Goal: Check status: Check status

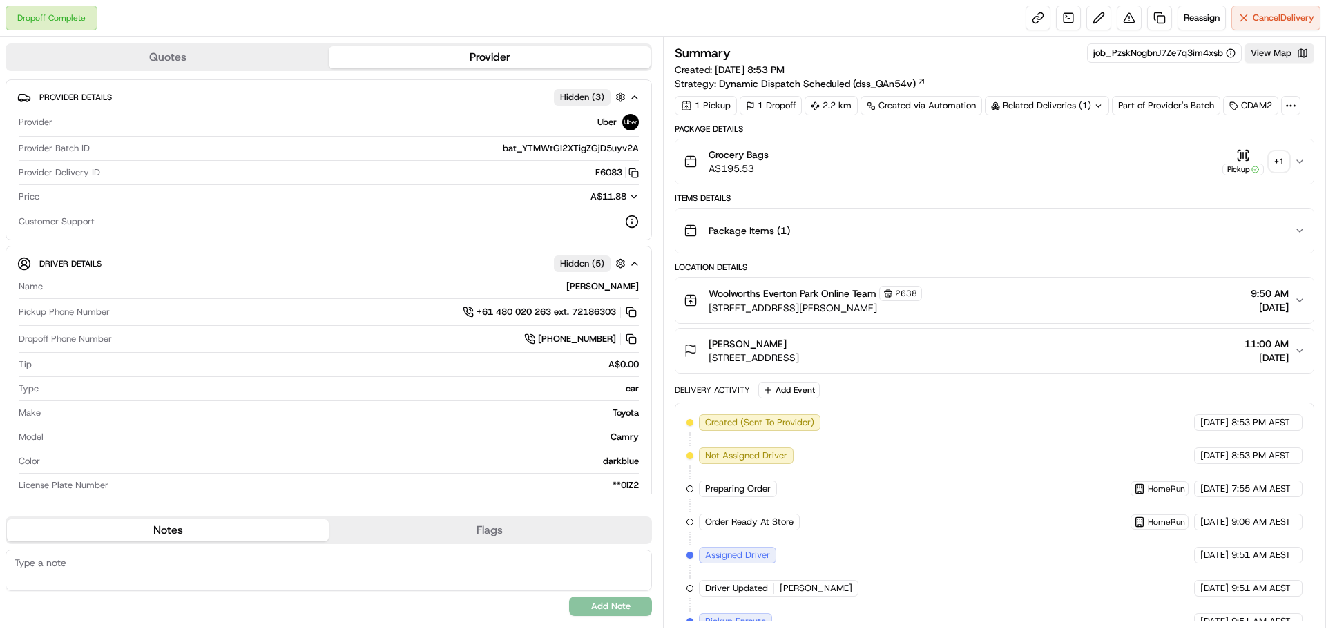
click at [1278, 160] on div "+ 1" at bounding box center [1278, 161] width 19 height 19
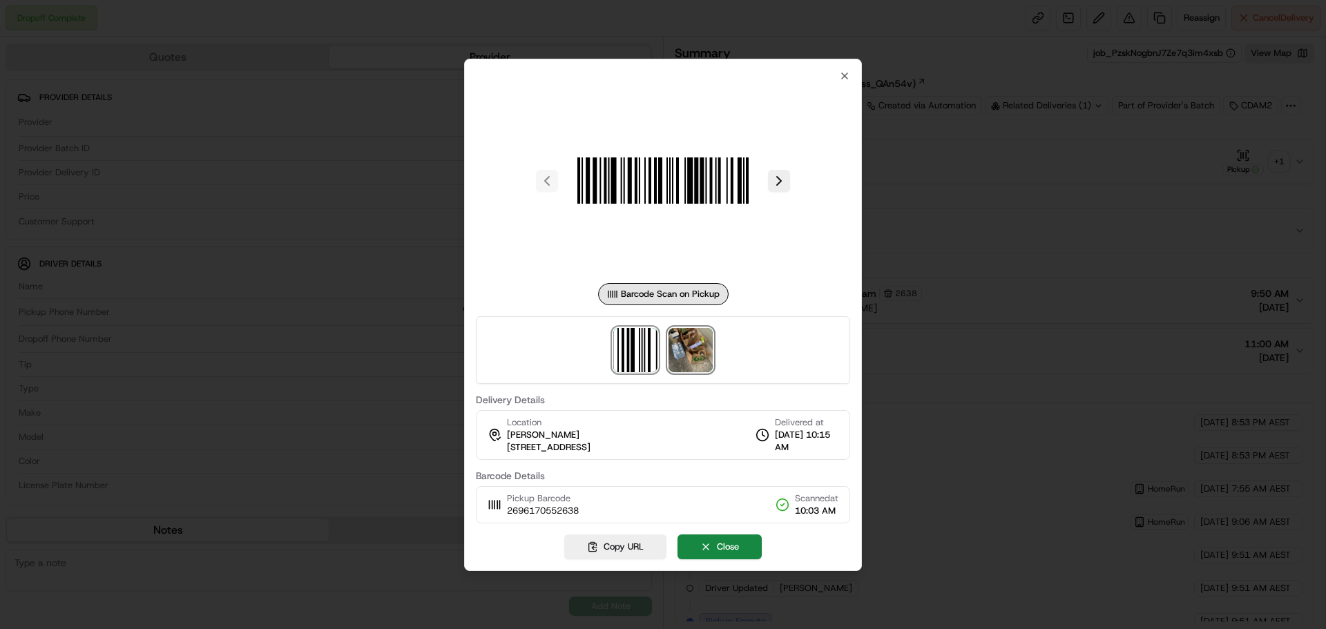
click at [689, 351] on img at bounding box center [690, 350] width 44 height 44
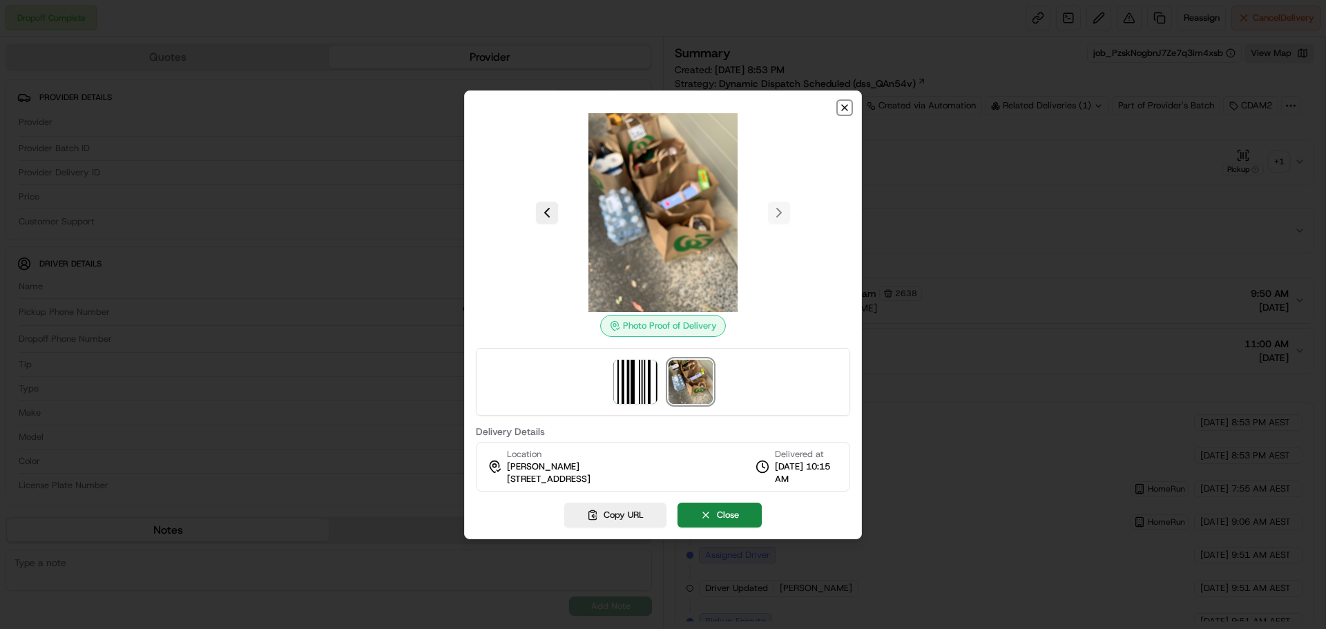
click at [840, 106] on icon "button" at bounding box center [844, 107] width 11 height 11
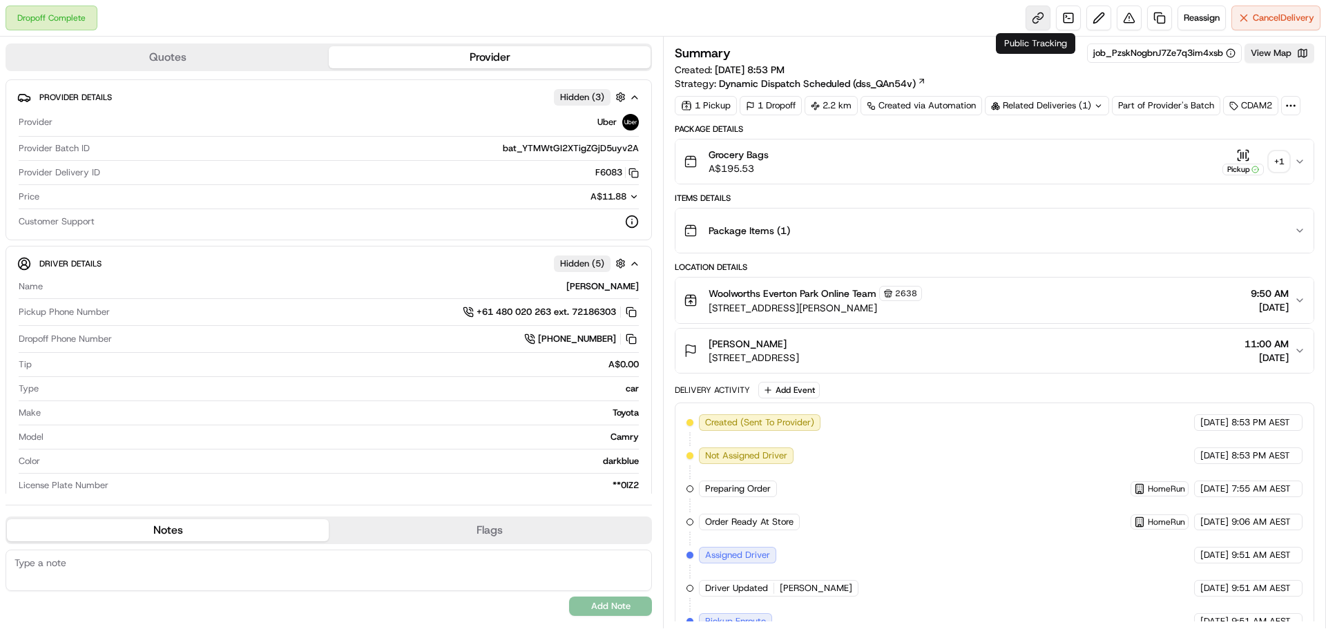
click at [1028, 17] on link at bounding box center [1037, 18] width 25 height 25
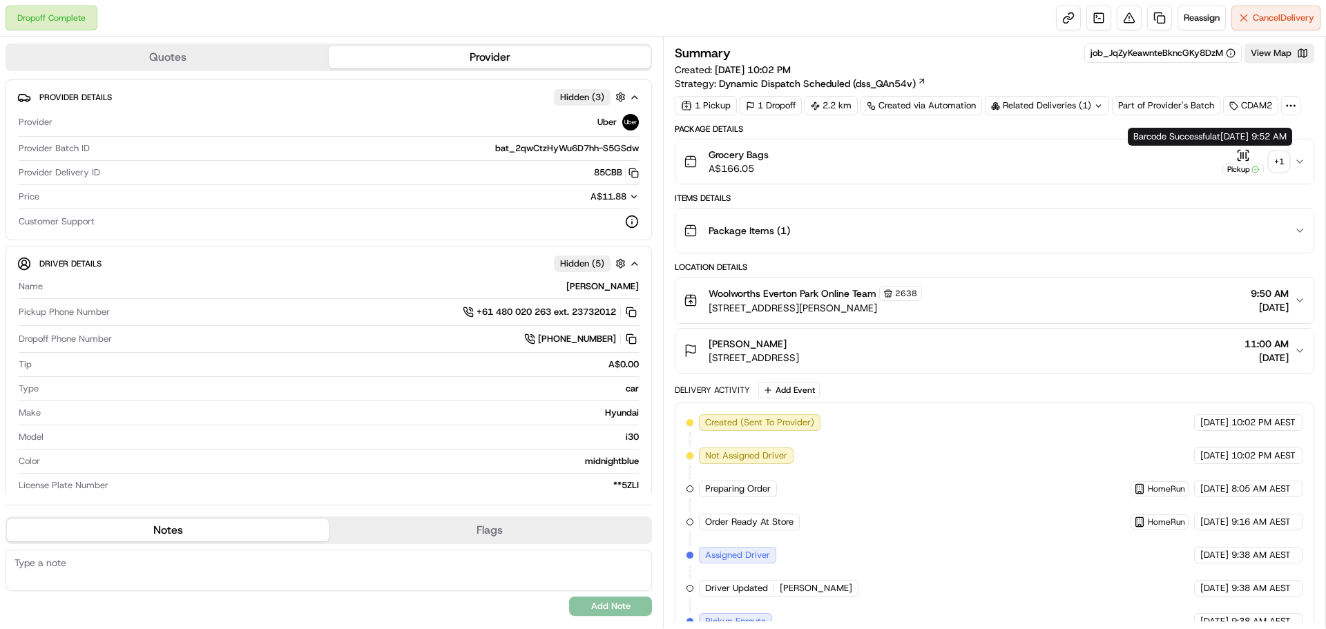
click at [1286, 161] on div "+ 1" at bounding box center [1278, 161] width 19 height 19
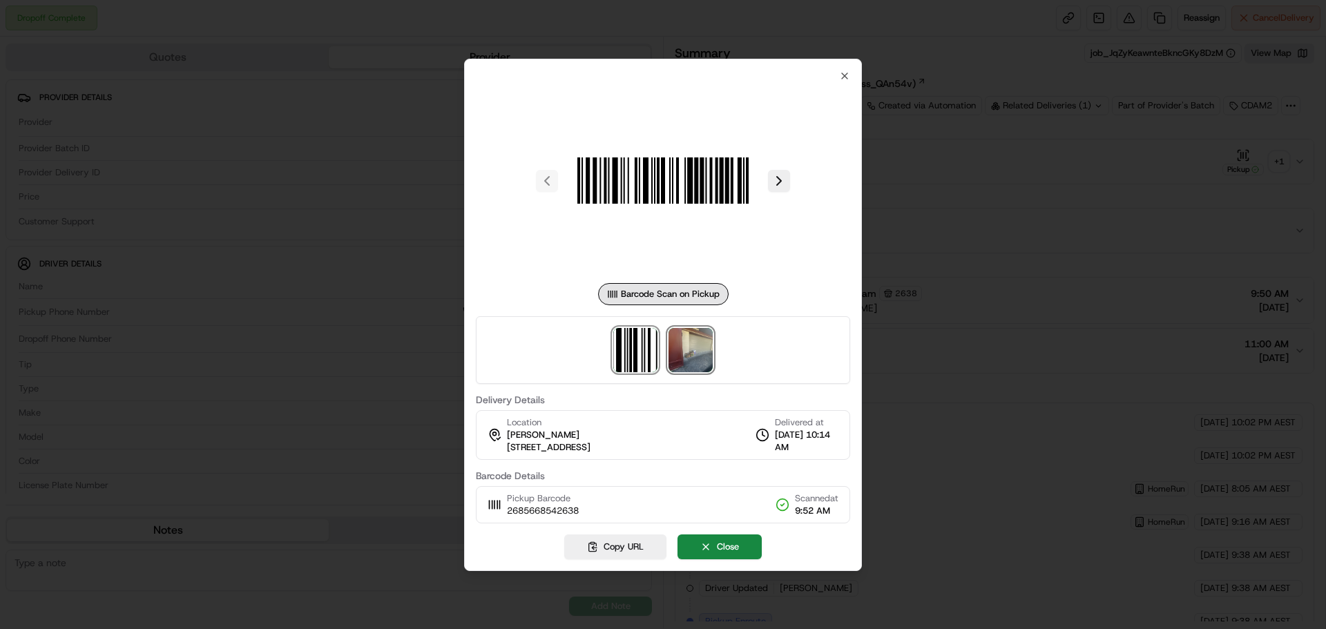
click at [704, 356] on img at bounding box center [690, 350] width 44 height 44
